Goal: Task Accomplishment & Management: Use online tool/utility

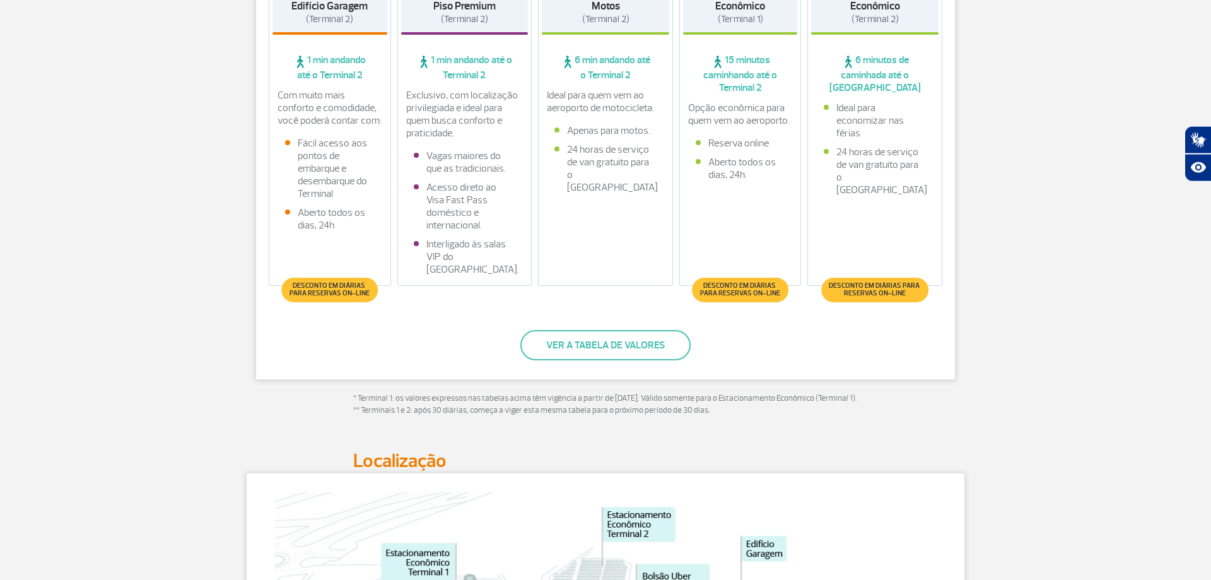
scroll to position [172, 0]
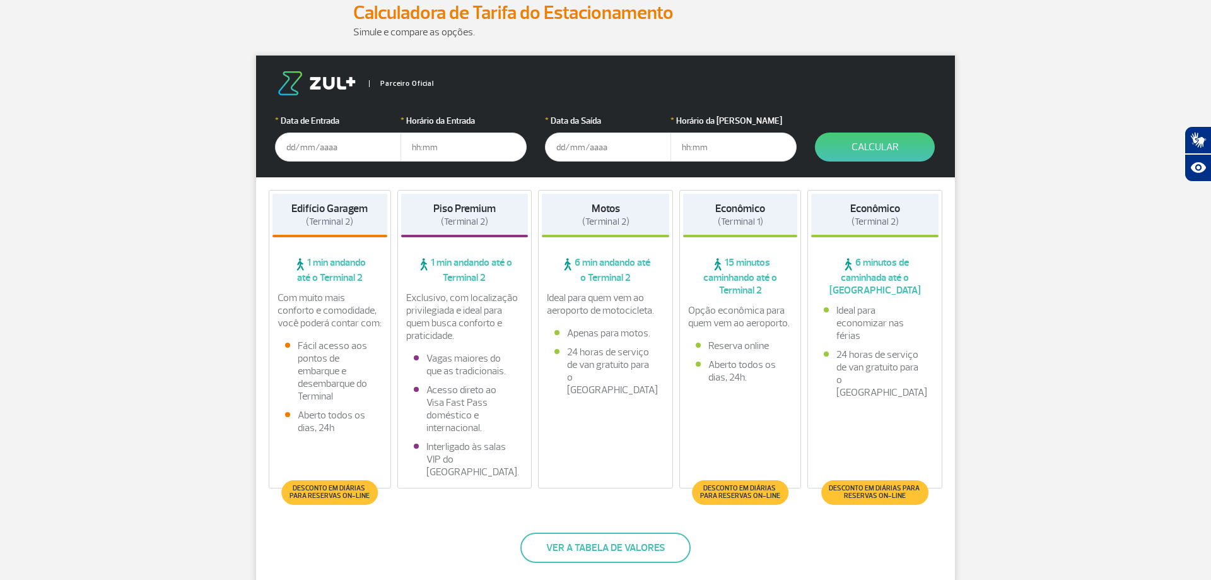
click at [323, 145] on input "text" at bounding box center [338, 146] width 126 height 29
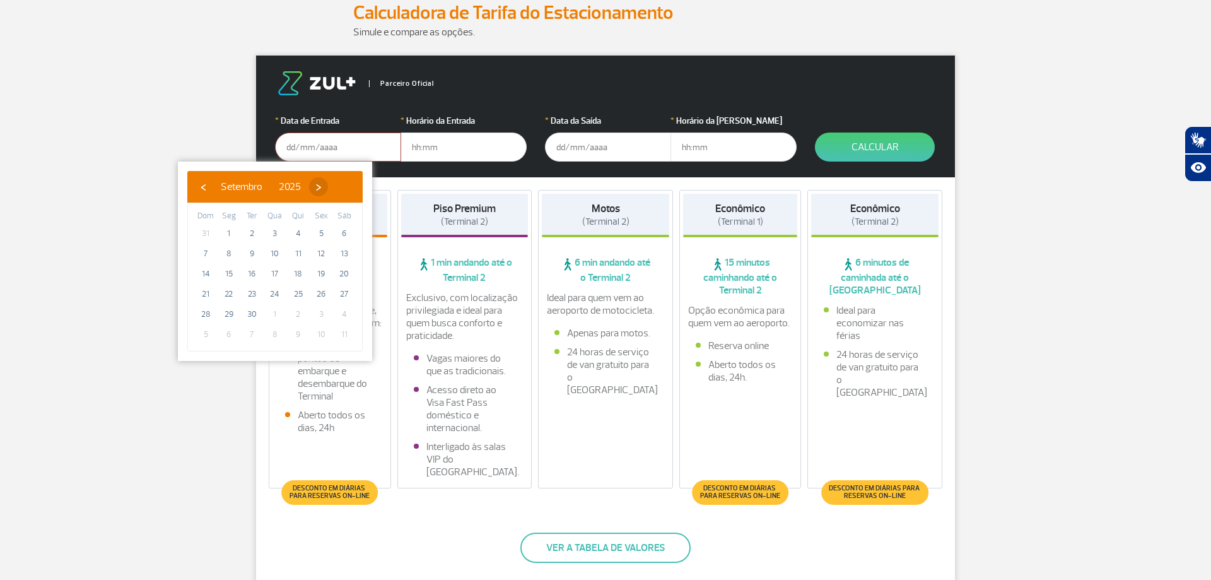
click at [328, 187] on span "›" at bounding box center [318, 186] width 19 height 19
click at [320, 187] on span "›" at bounding box center [310, 186] width 19 height 19
click at [330, 187] on span "›" at bounding box center [320, 186] width 19 height 19
click at [228, 293] on span "19" at bounding box center [229, 294] width 20 height 20
type input "[DATE]"
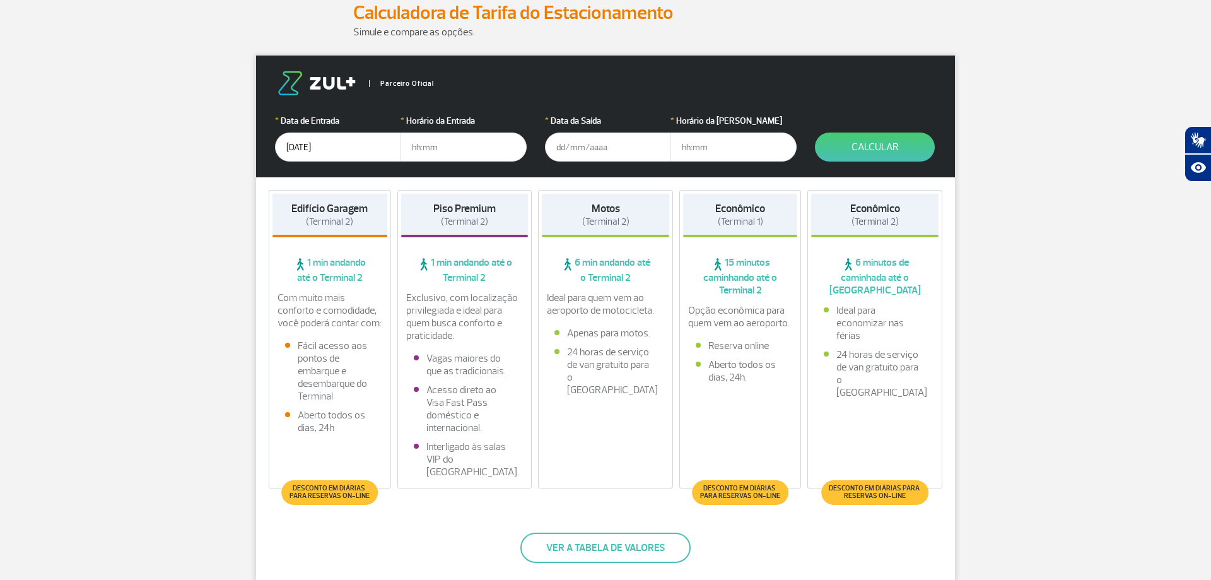
click at [458, 144] on input "text" at bounding box center [463, 146] width 126 height 29
type input "19:00"
click at [580, 148] on input "text" at bounding box center [608, 146] width 126 height 29
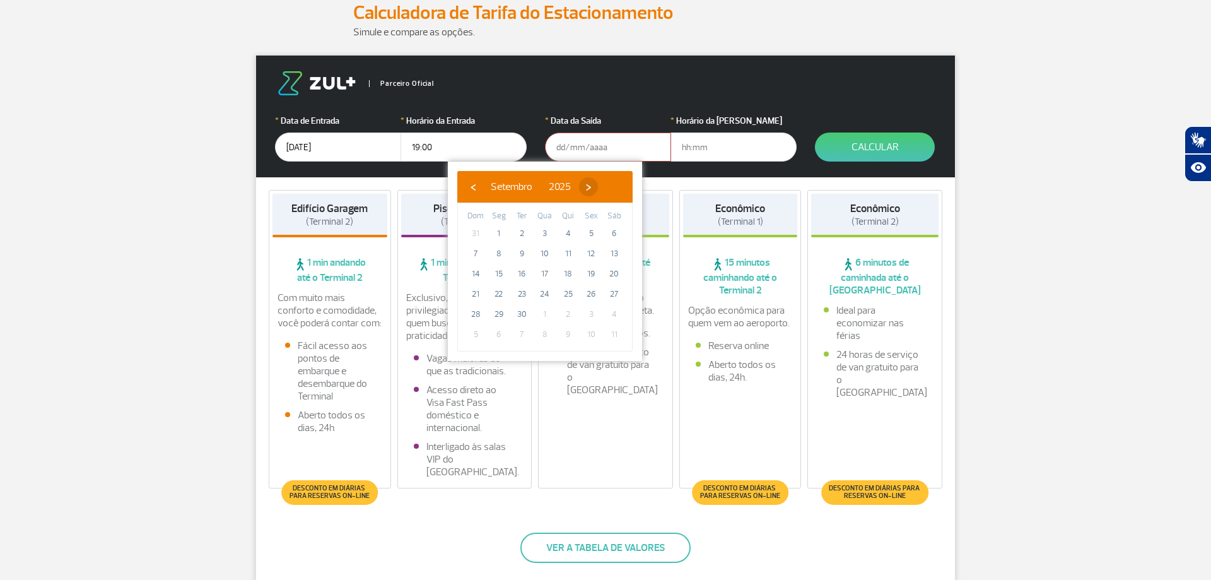
click at [598, 185] on span "›" at bounding box center [588, 186] width 19 height 19
click at [590, 185] on span "›" at bounding box center [580, 186] width 19 height 19
click at [600, 185] on span "›" at bounding box center [590, 186] width 19 height 19
click at [540, 312] on span "28" at bounding box center [545, 314] width 20 height 20
type input "[DATE]"
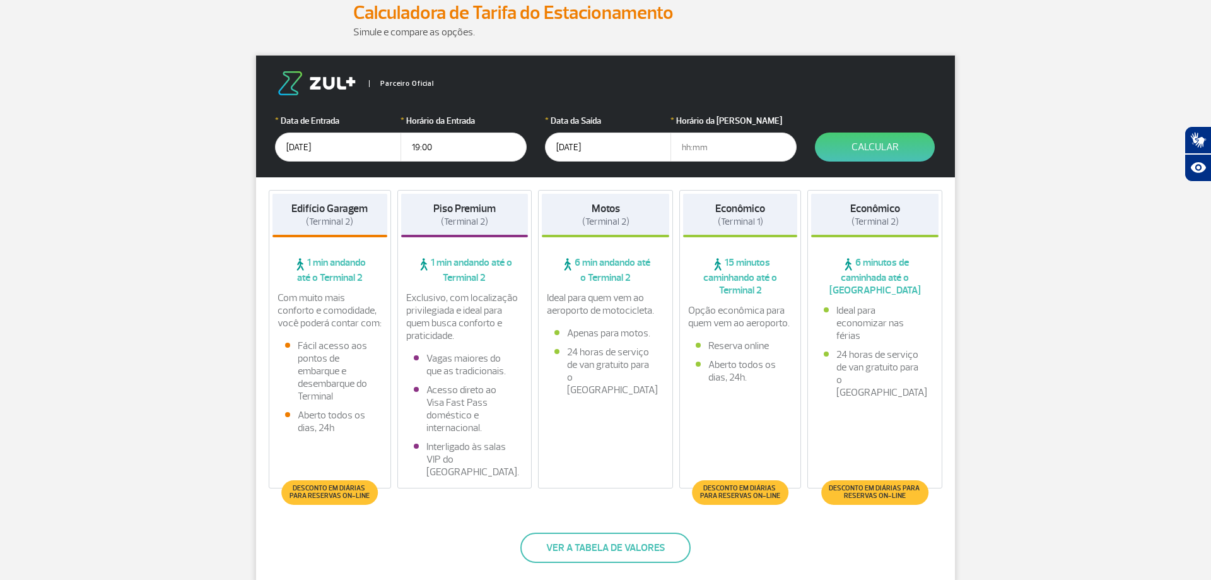
click at [697, 149] on input "text" at bounding box center [733, 146] width 126 height 29
type input "19:00"
click at [887, 144] on button "Calcular" at bounding box center [875, 146] width 120 height 29
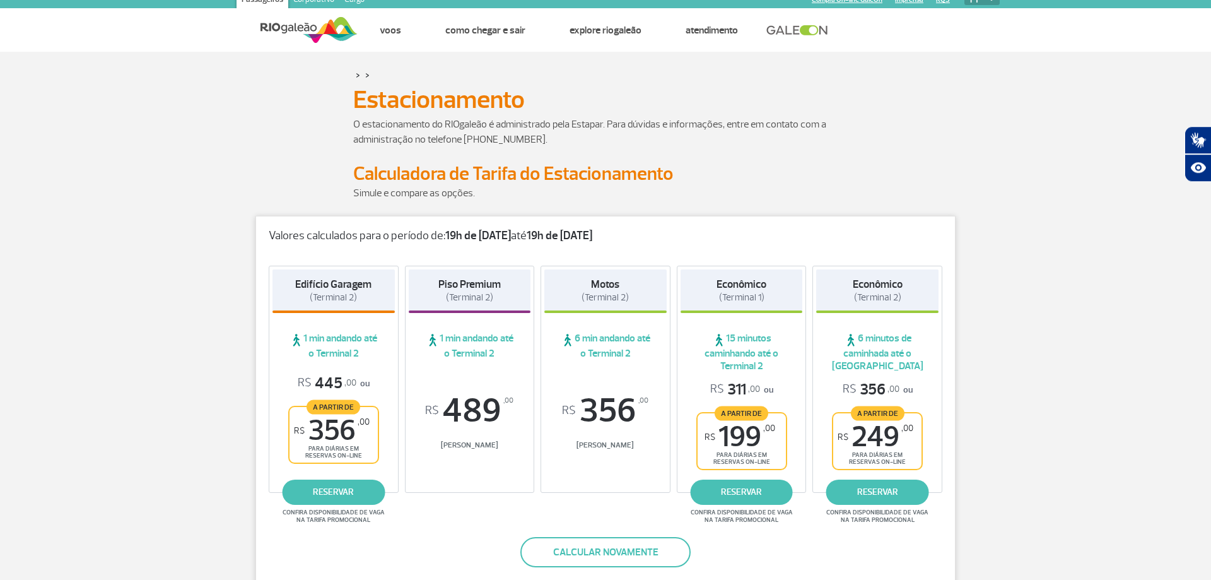
scroll to position [0, 0]
